Goal: Task Accomplishment & Management: Use online tool/utility

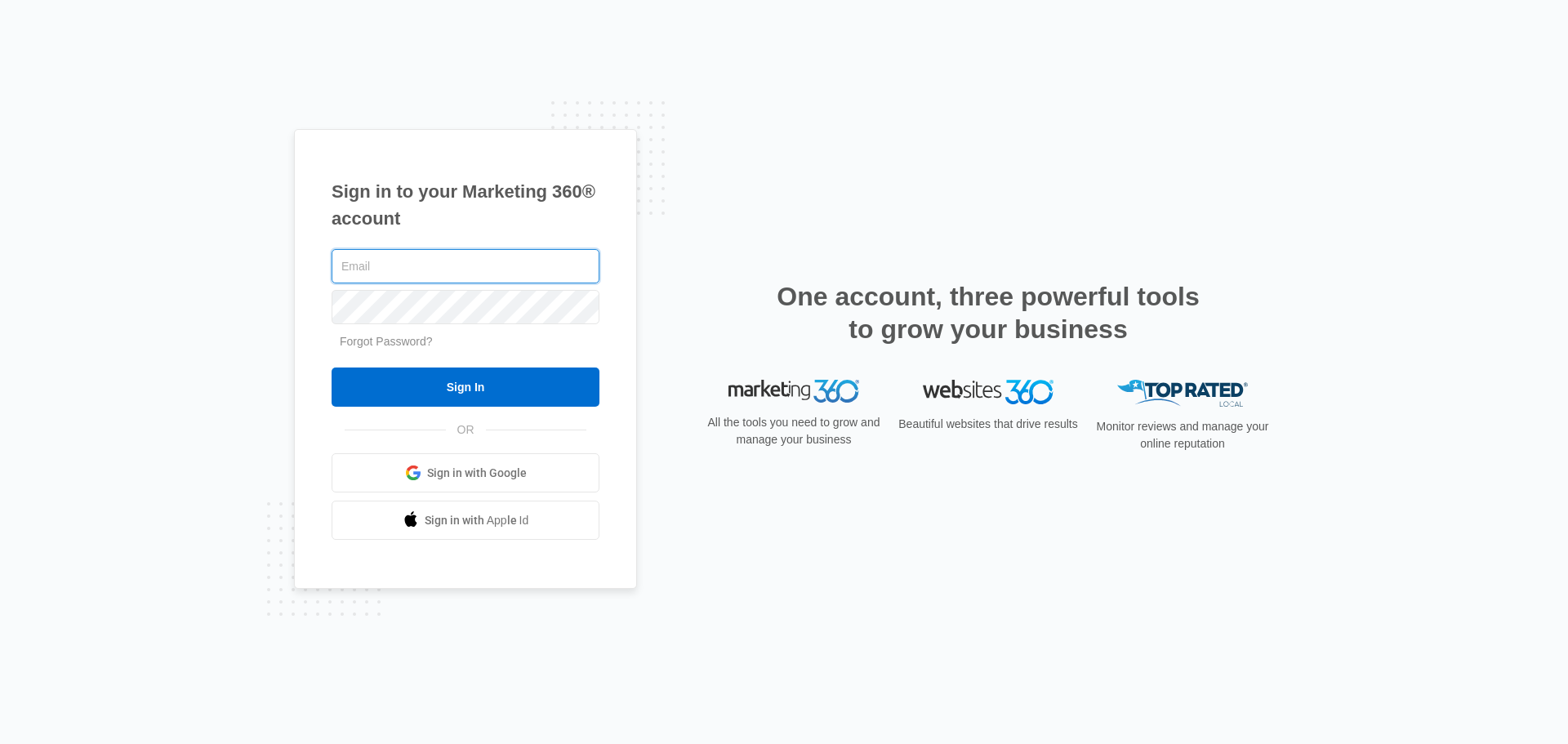
type input "[PERSON_NAME][EMAIL_ADDRESS][DOMAIN_NAME]"
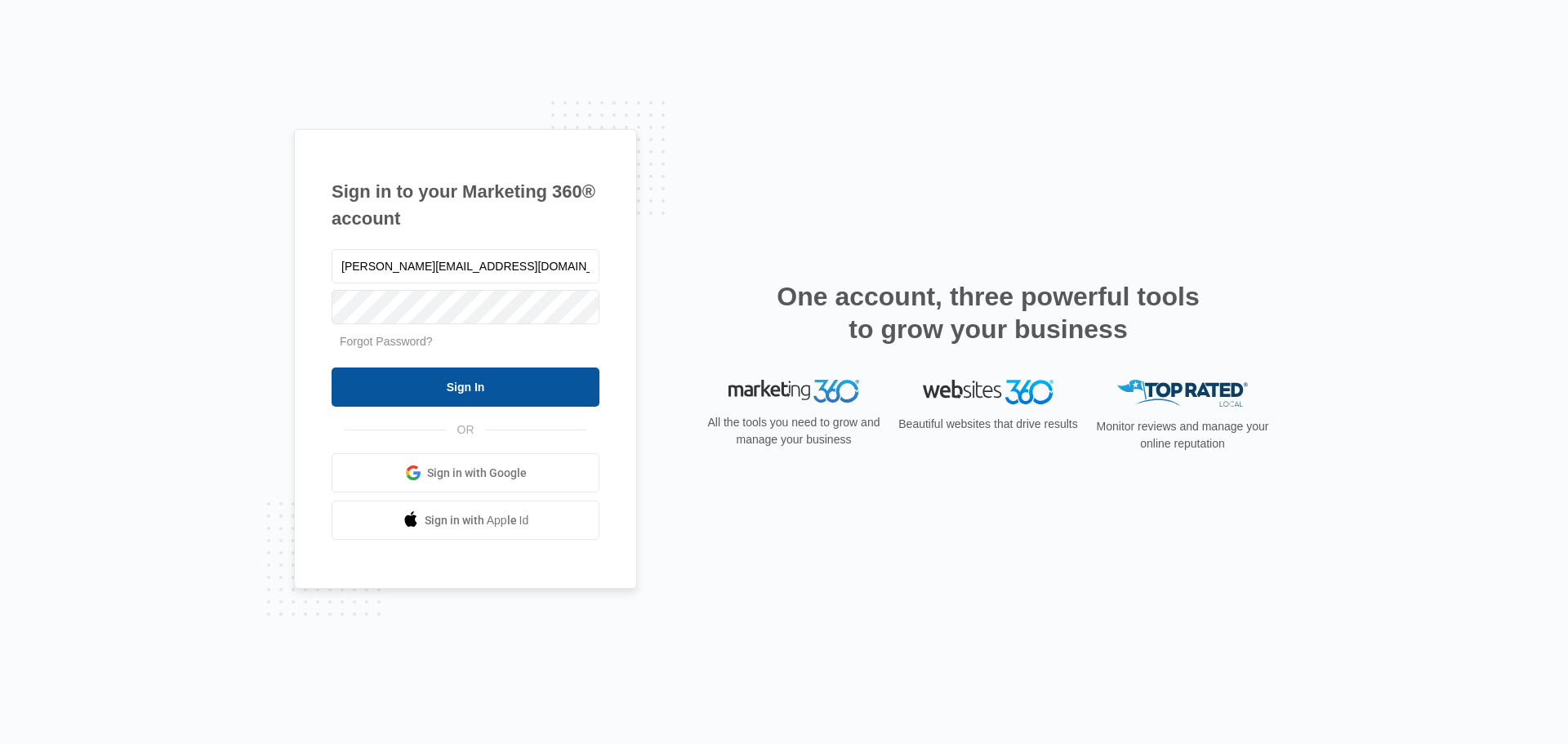
click at [465, 379] on input "Sign In" at bounding box center [465, 387] width 268 height 39
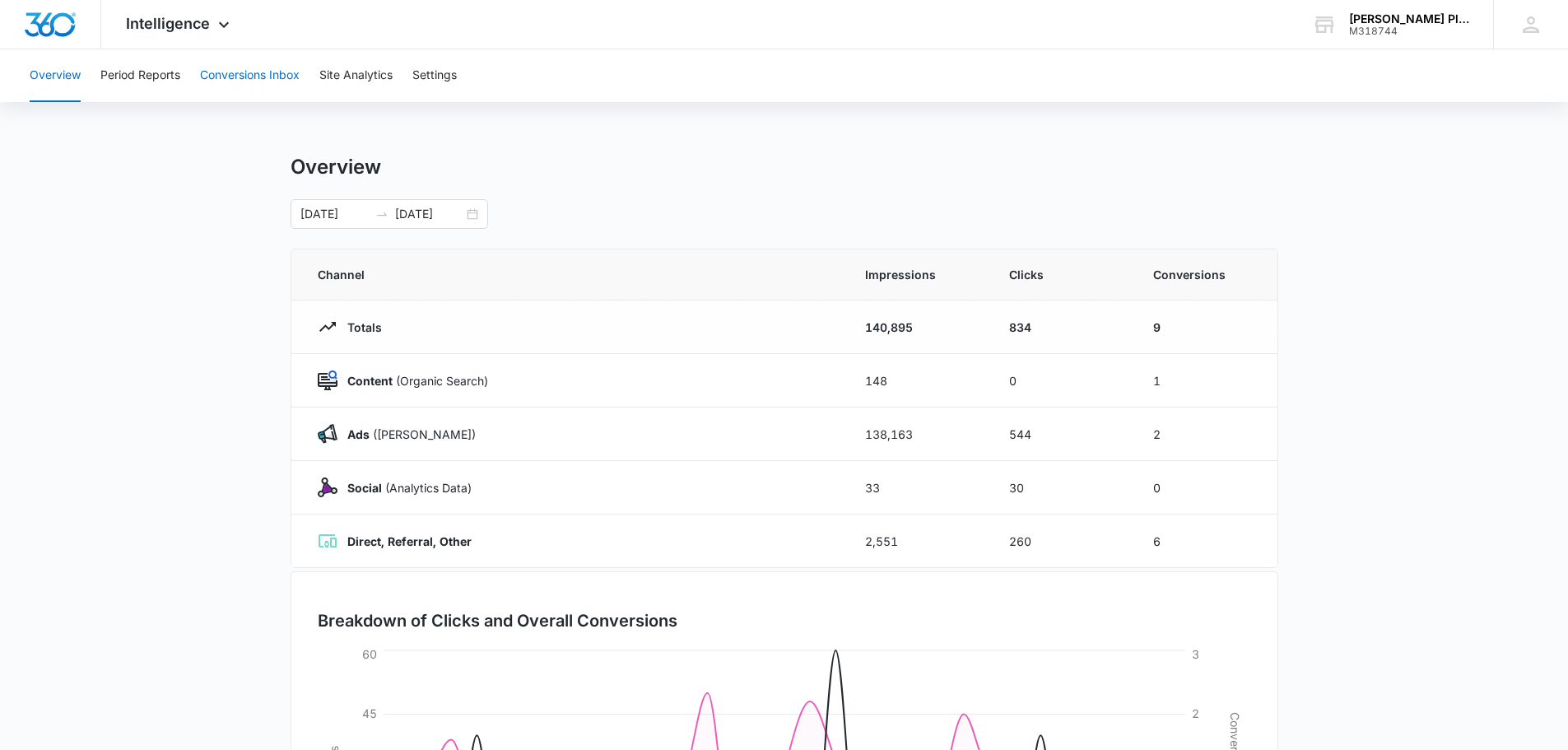
click at [245, 72] on button "Conversions Inbox" at bounding box center [250, 75] width 100 height 52
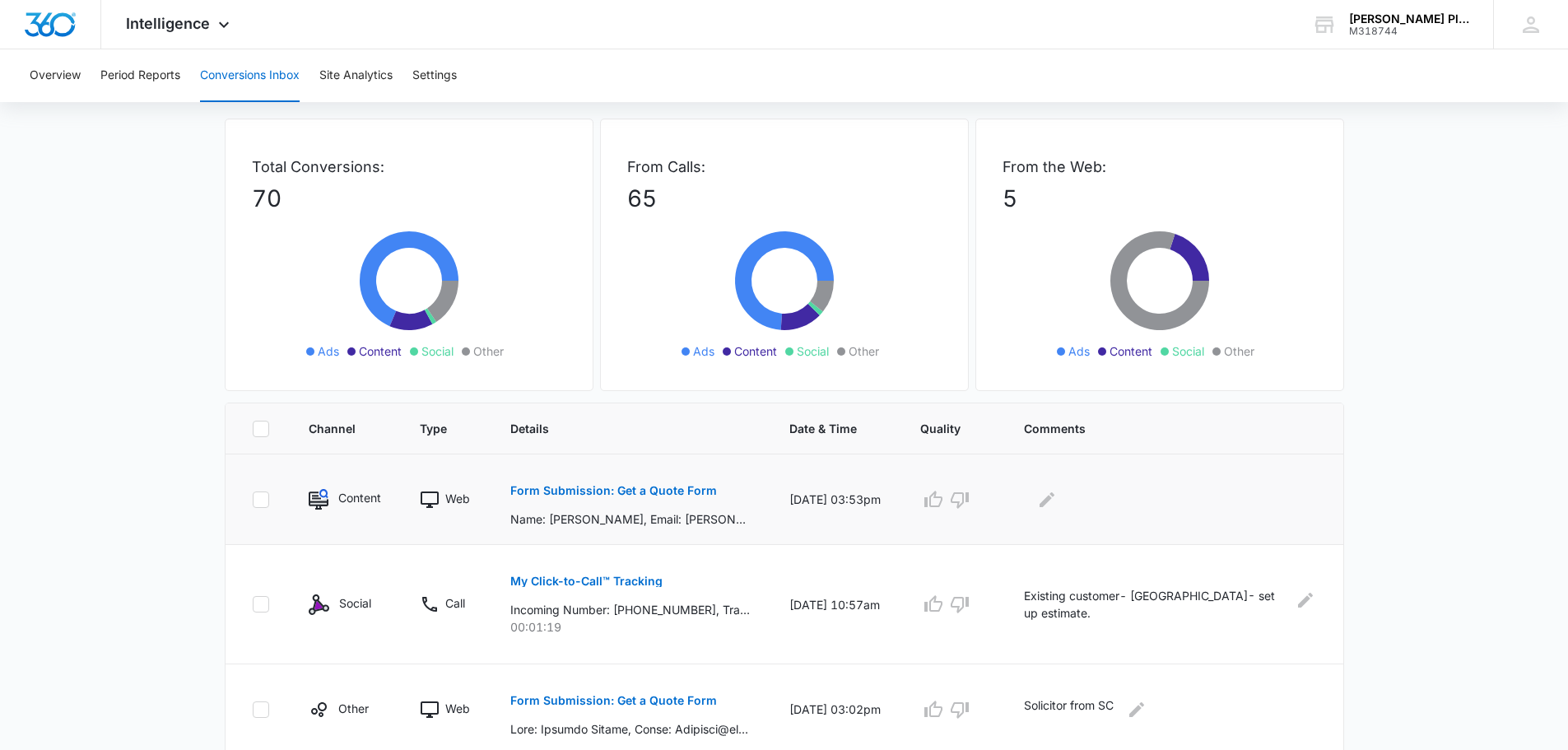
scroll to position [165, 0]
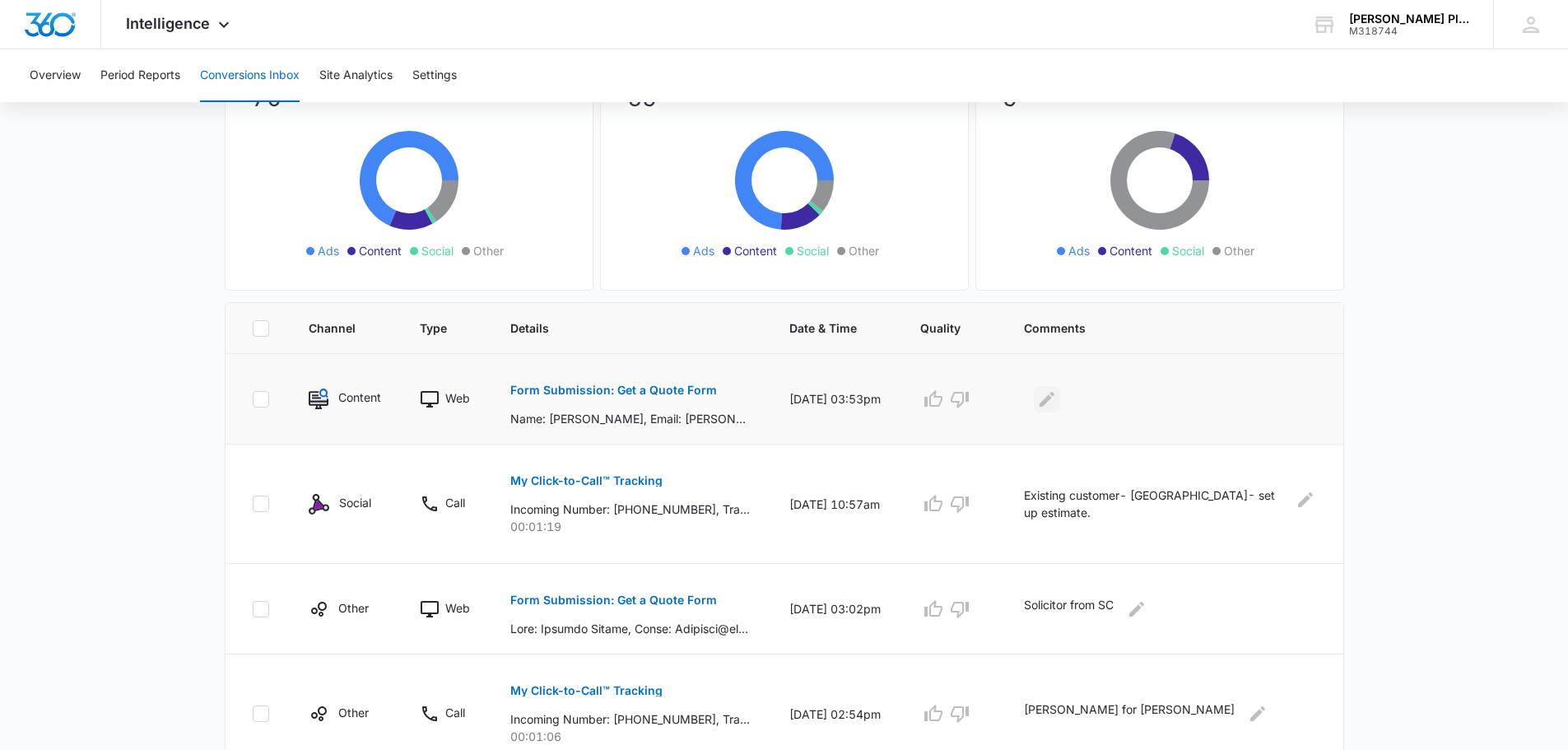
click at [1055, 397] on icon "Edit Comments" at bounding box center [1047, 398] width 15 height 15
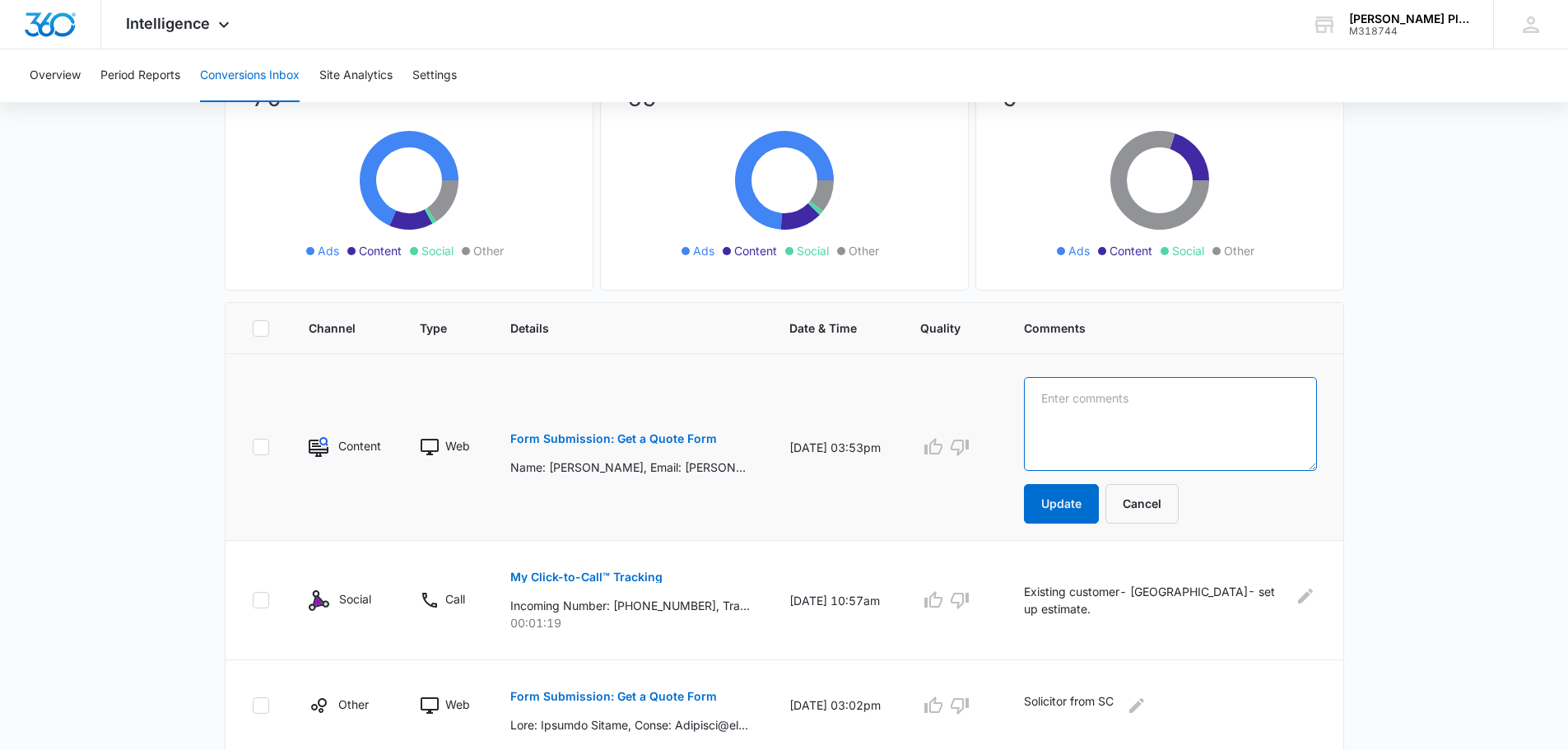
click at [1059, 397] on textarea at bounding box center [1171, 424] width 293 height 93
type textarea "Existing customer - set up service call"
click at [1077, 500] on button "Update" at bounding box center [1061, 503] width 75 height 39
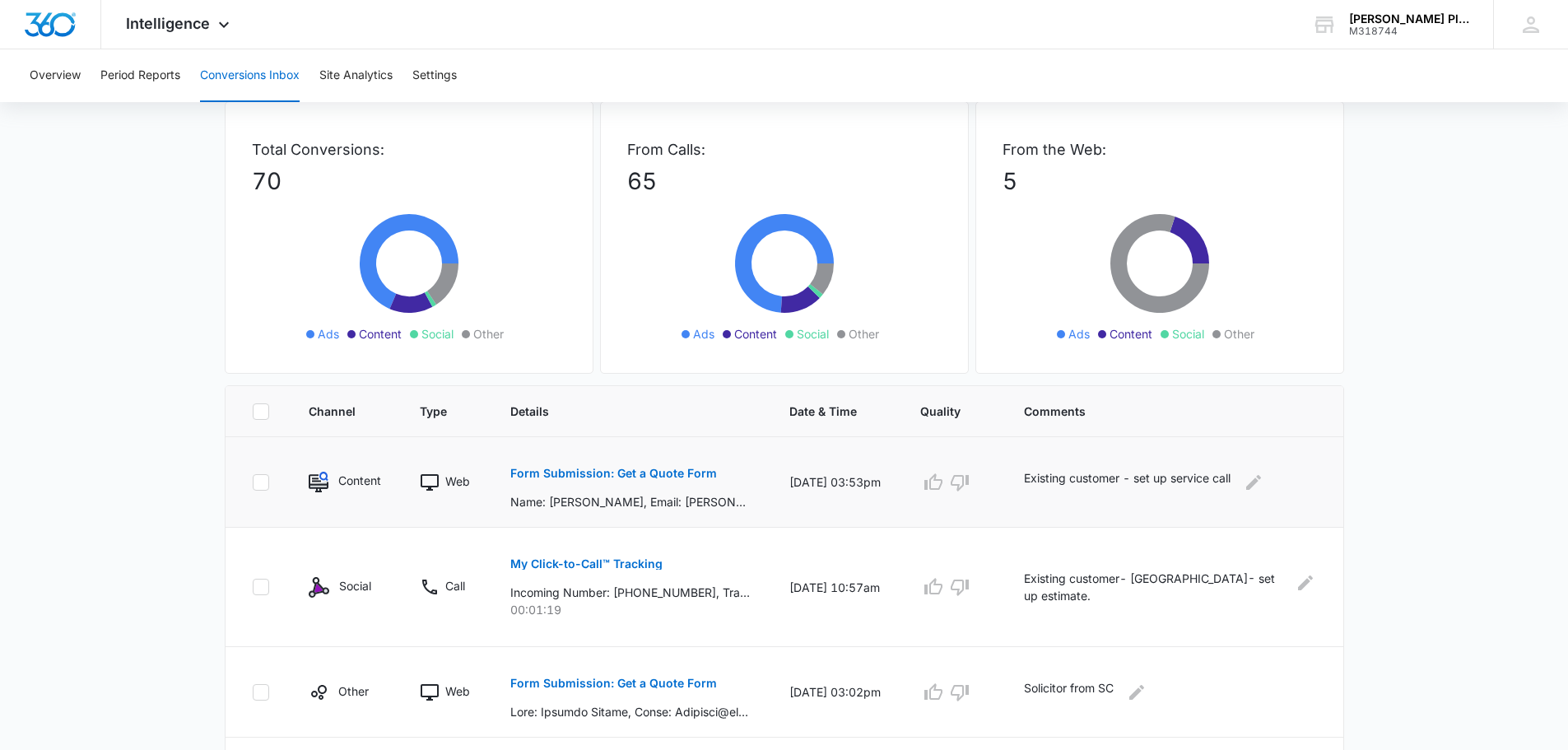
scroll to position [0, 0]
